Goal: Task Accomplishment & Management: Manage account settings

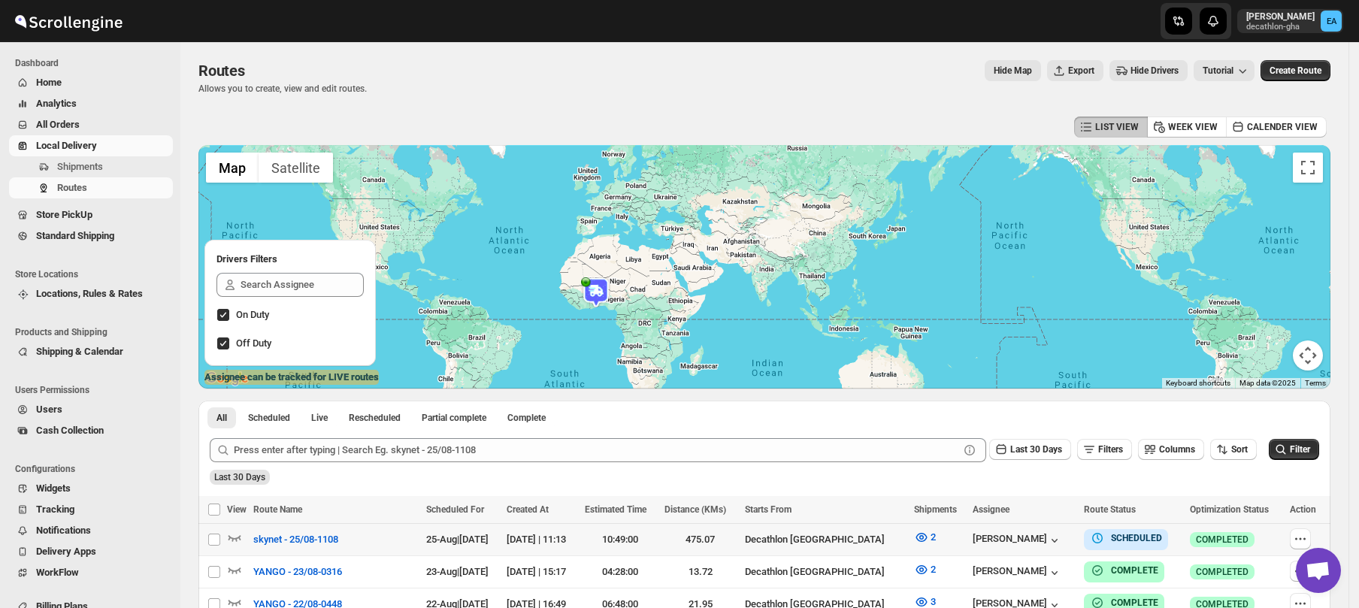
click at [1303, 536] on icon "button" at bounding box center [1299, 538] width 15 height 15
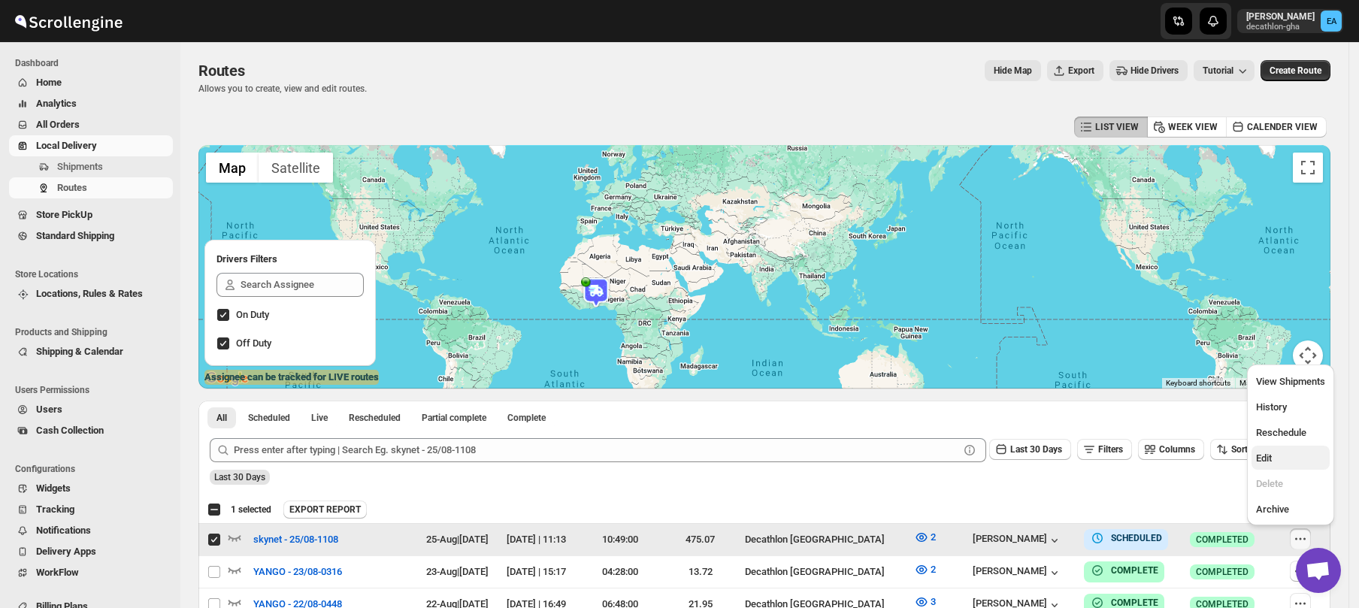
click at [1272, 455] on span "Edit" at bounding box center [1290, 458] width 69 height 15
checkbox input "false"
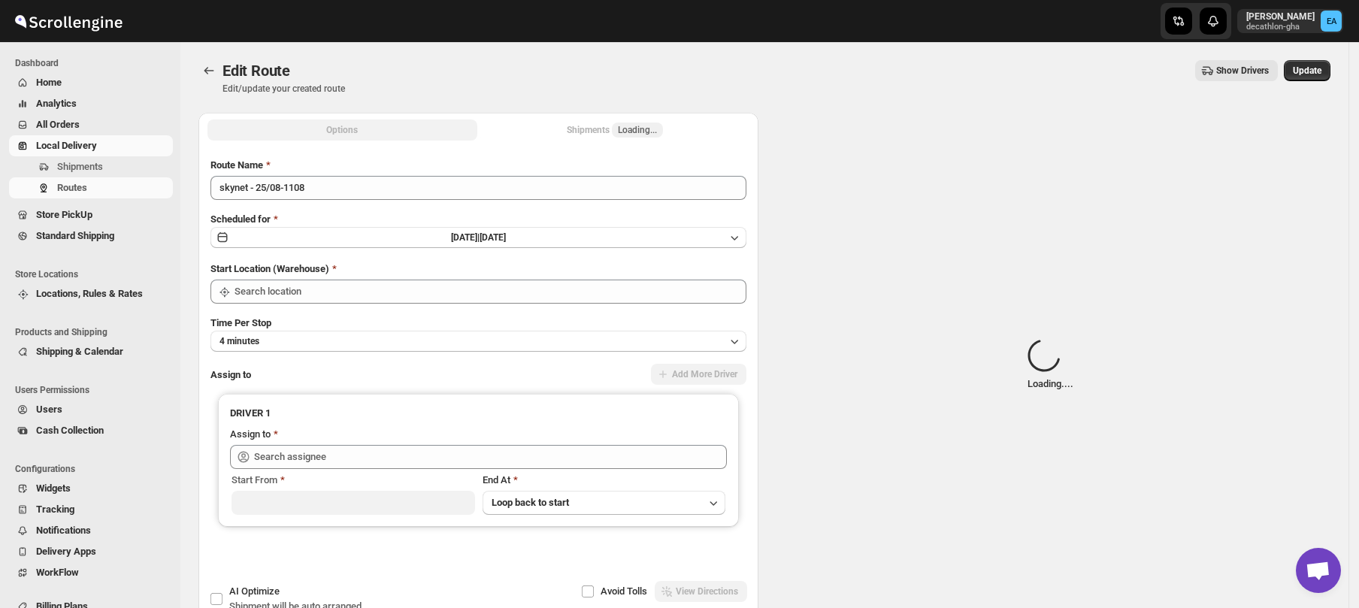
type input "skynet - 25/08-1108"
click at [616, 135] on div "Shipments Loading..." at bounding box center [615, 129] width 96 height 15
type input "Decathlon [GEOGRAPHIC_DATA]"
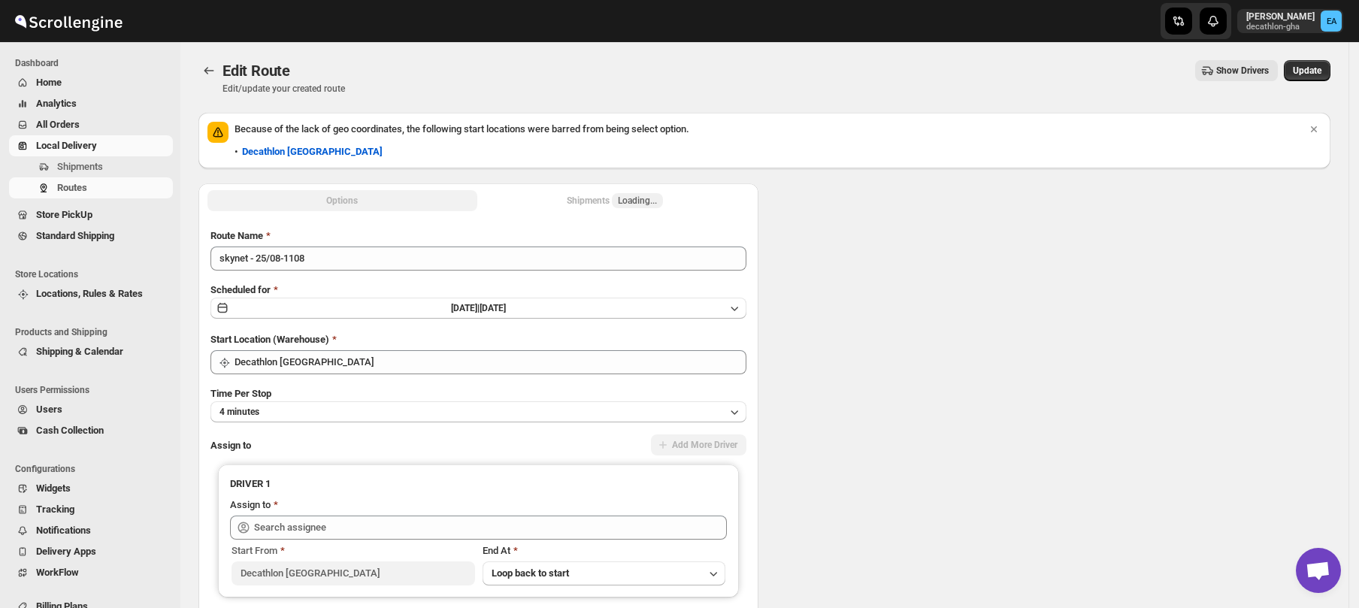
type input "Decathlon [GEOGRAPHIC_DATA]"
type input "[PERSON_NAME] ([PERSON_NAME][EMAIL_ADDRESS][DOMAIN_NAME])"
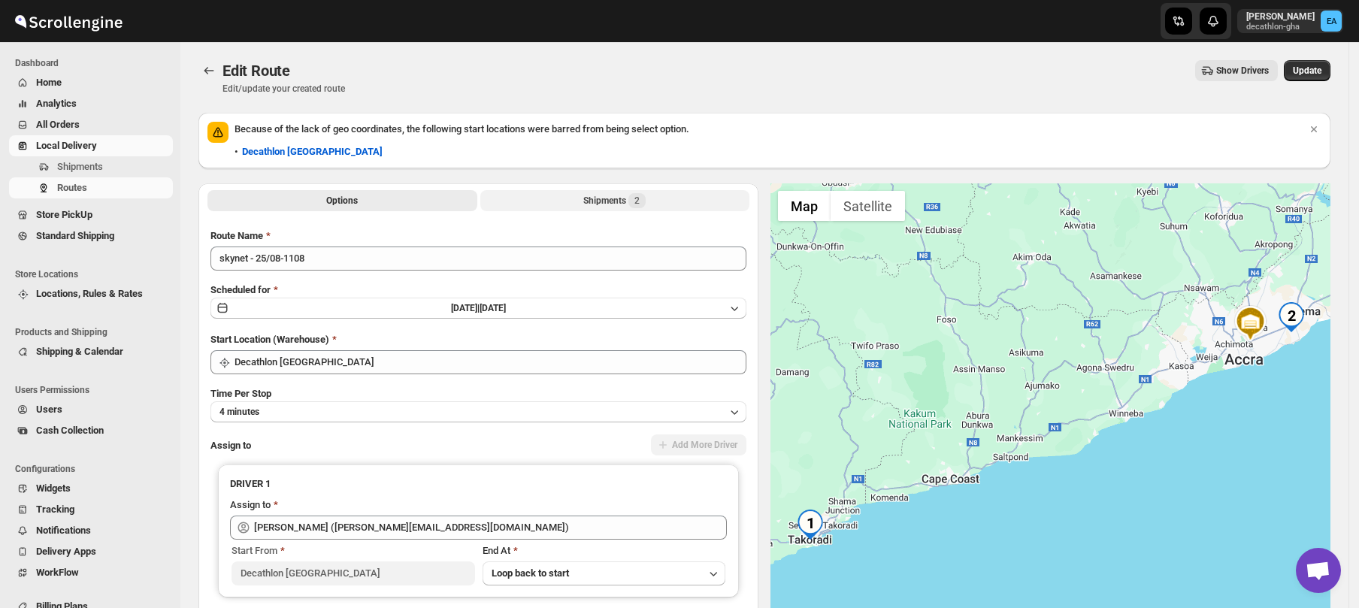
click at [632, 202] on span "2" at bounding box center [636, 200] width 17 height 15
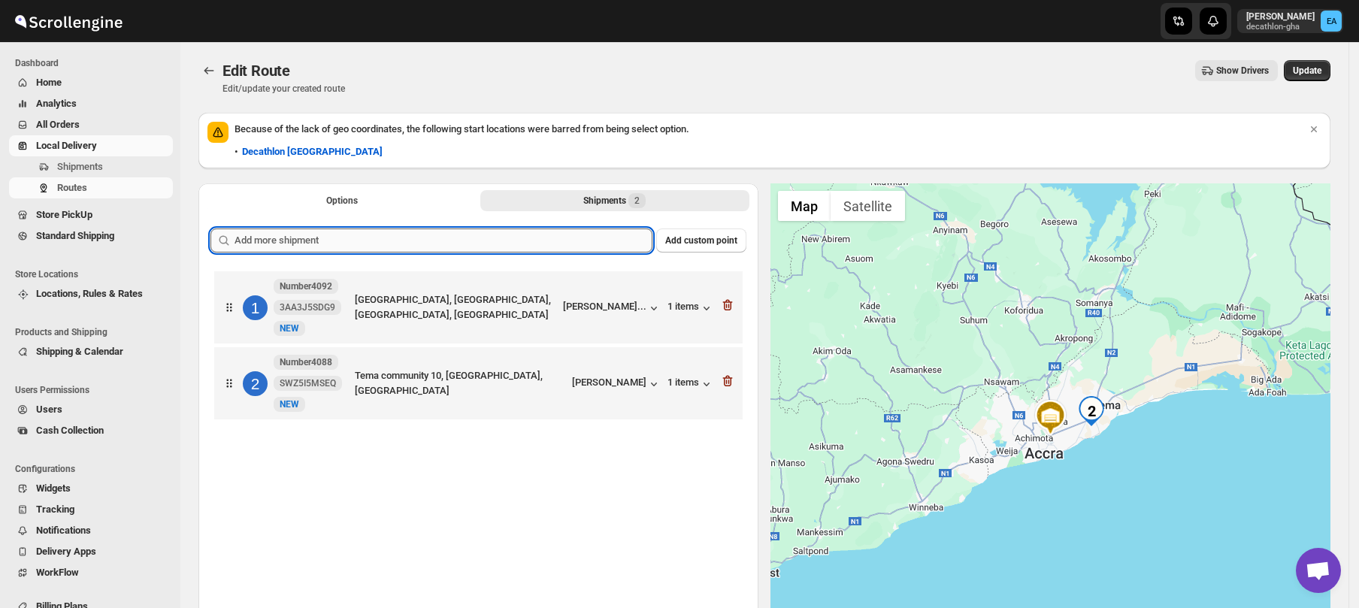
click at [328, 239] on input "text" at bounding box center [443, 240] width 418 height 24
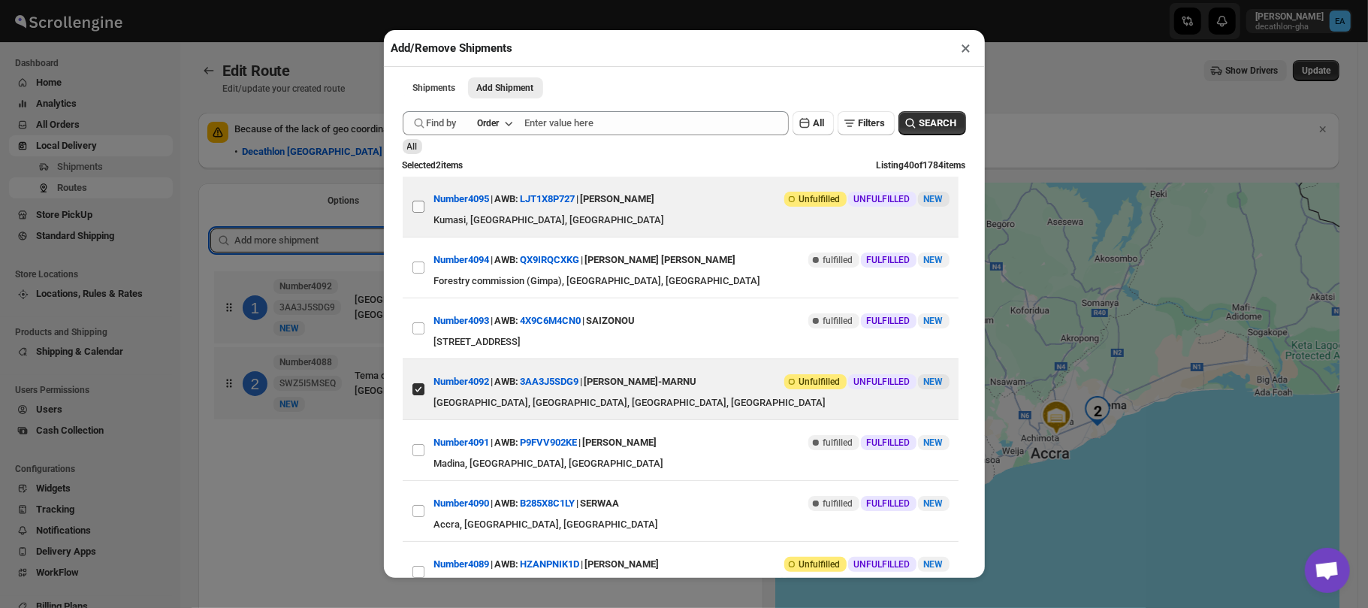
click at [422, 210] on input "View details for 68ac7a10fc41024ff29d4697" at bounding box center [419, 207] width 12 height 12
checkbox input "true"
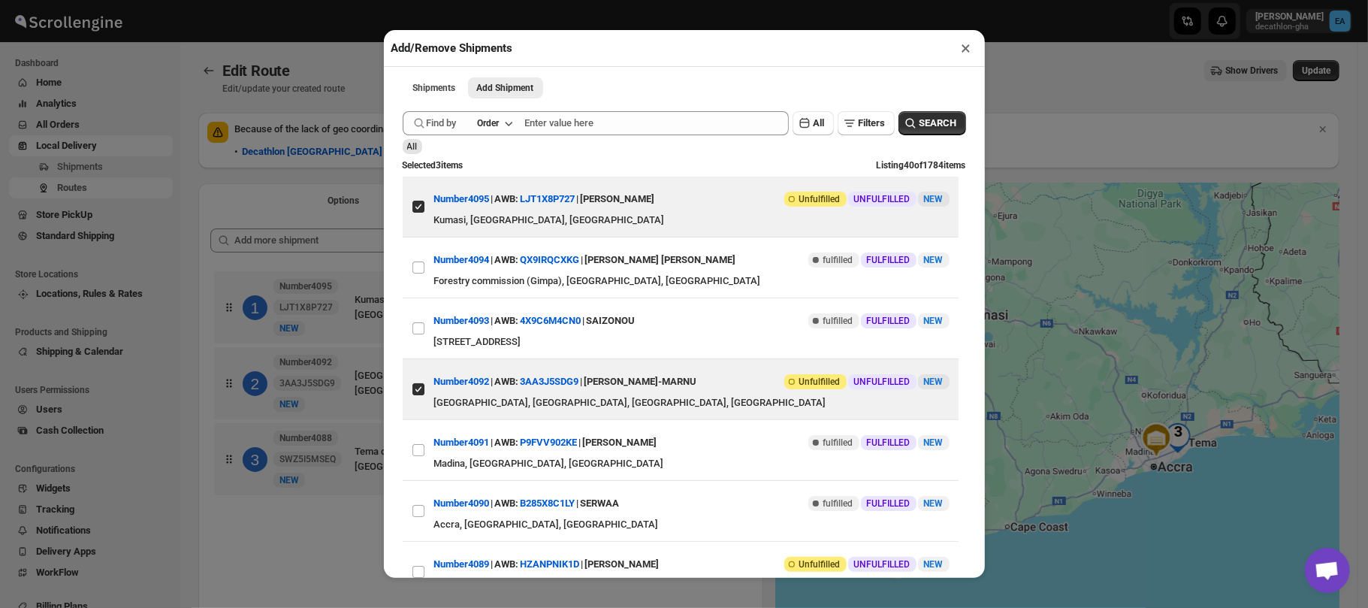
click at [1098, 102] on div "Add/Remove Shipments × Shipments Add Shipment More views Shipments Add Shipment…" at bounding box center [684, 304] width 1368 height 608
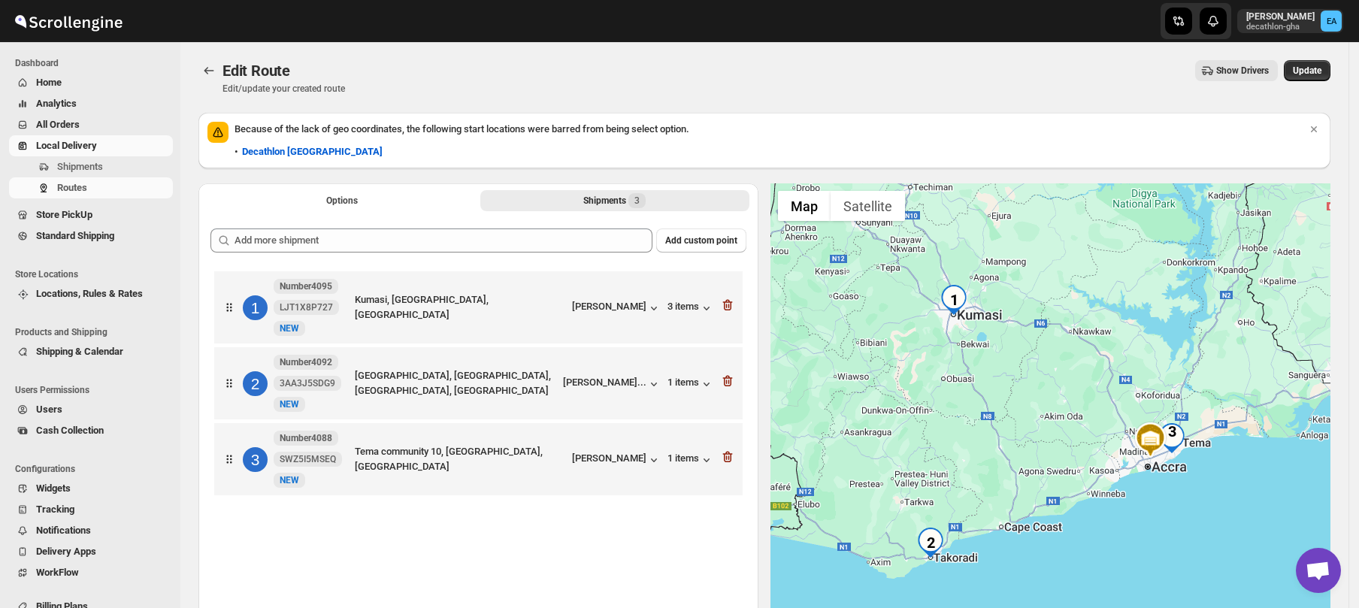
drag, startPoint x: 1322, startPoint y: 61, endPoint x: 1325, endPoint y: 37, distance: 24.2
click at [1325, 37] on div "Skip to content [PERSON_NAME] decathlon-gha EA Dashboard Home Analytics All Ord…" at bounding box center [679, 387] width 1359 height 774
click at [1321, 69] on span "Update" at bounding box center [1306, 71] width 29 height 12
